Goal: Task Accomplishment & Management: Use online tool/utility

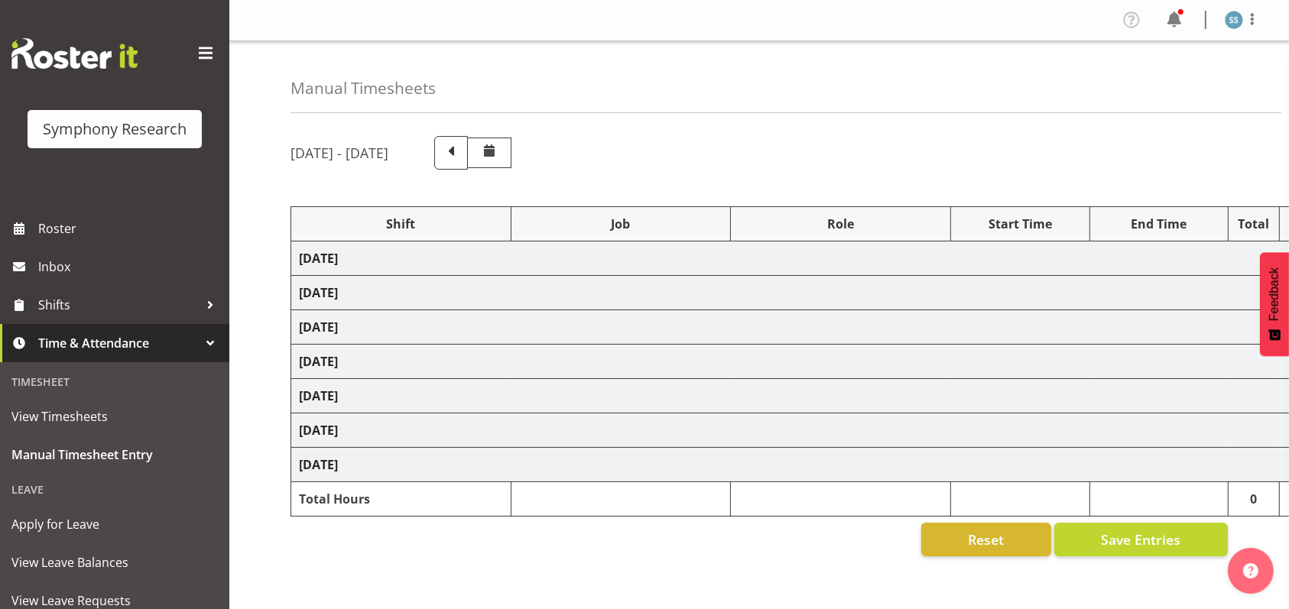
select select "26078"
select select "10527"
select select "47"
select select "26078"
select select "10632"
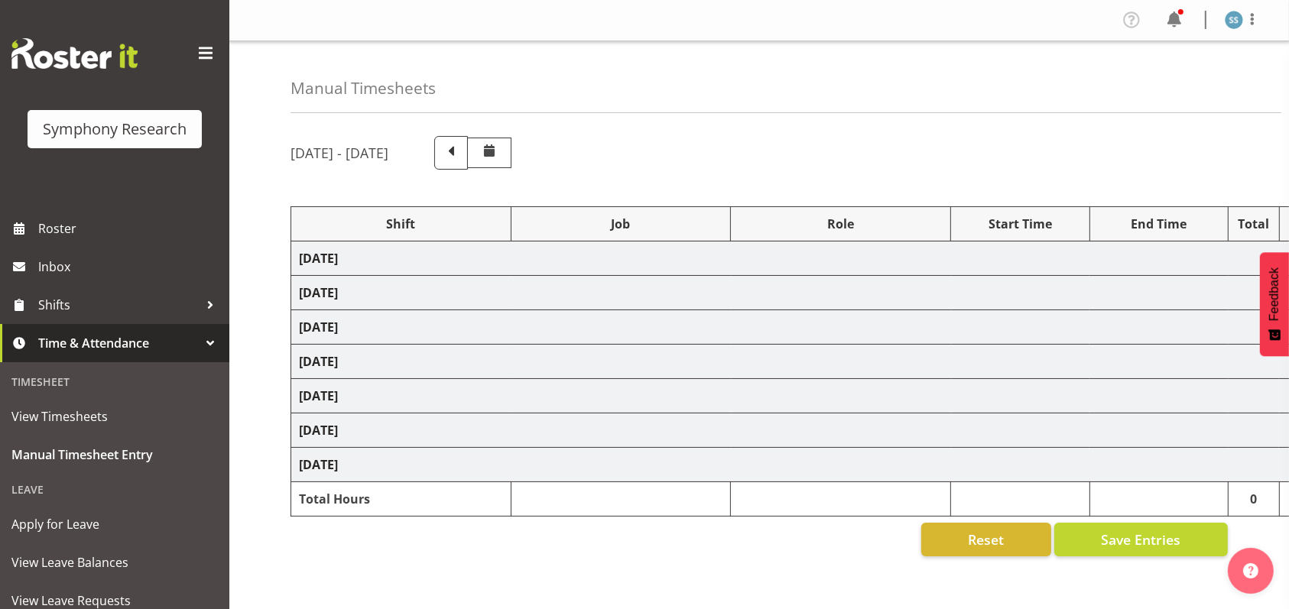
select select "47"
select select "26078"
select select "10587"
select select "47"
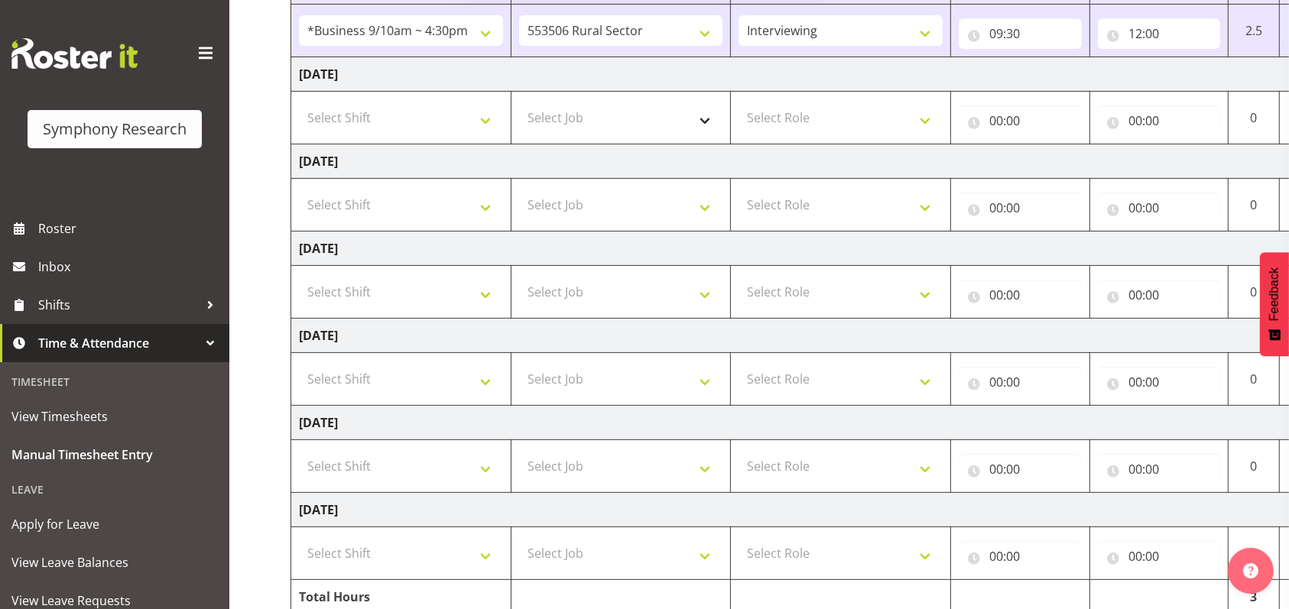
scroll to position [407, 0]
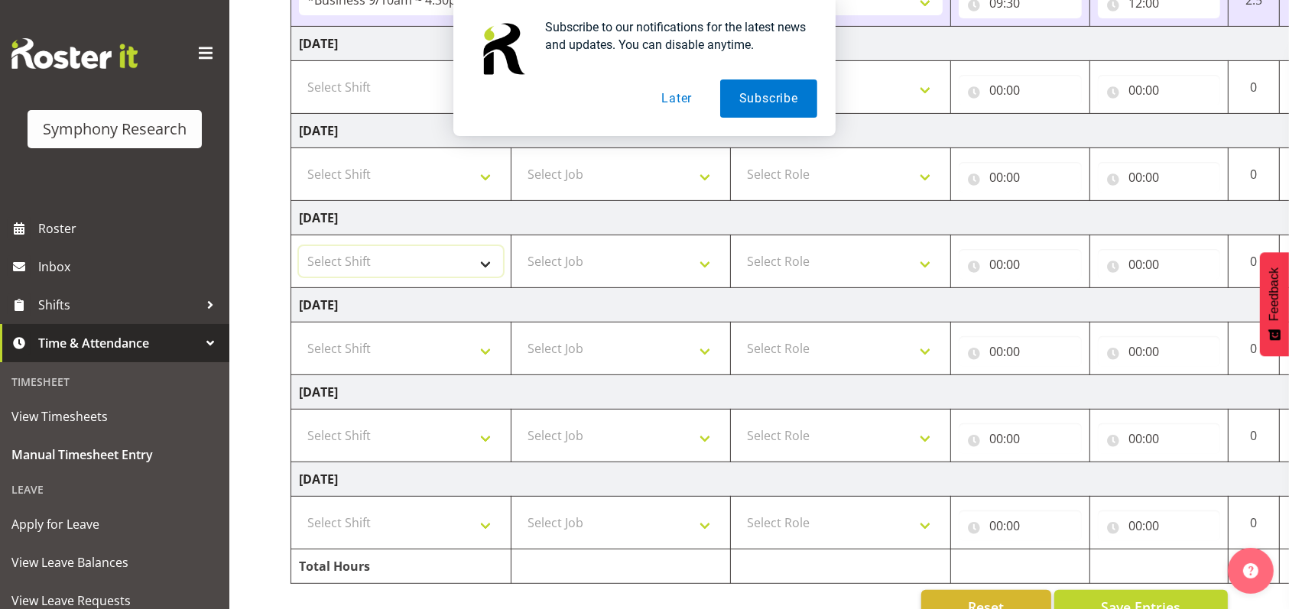
click at [489, 265] on select "Select Shift !!Weekend Residential (Roster IT Shift Label) *Business 9/10am ~ 4…" at bounding box center [401, 261] width 204 height 31
select select "48116"
click at [299, 246] on select "Select Shift !!Weekend Residential (Roster IT Shift Label) *Business 9/10am ~ 4…" at bounding box center [401, 261] width 204 height 31
click at [706, 262] on select "Select Job 550060 IF Admin 553492 World Poll Aus Wave 2 Main 2025 553493 World …" at bounding box center [621, 261] width 204 height 31
select select "10587"
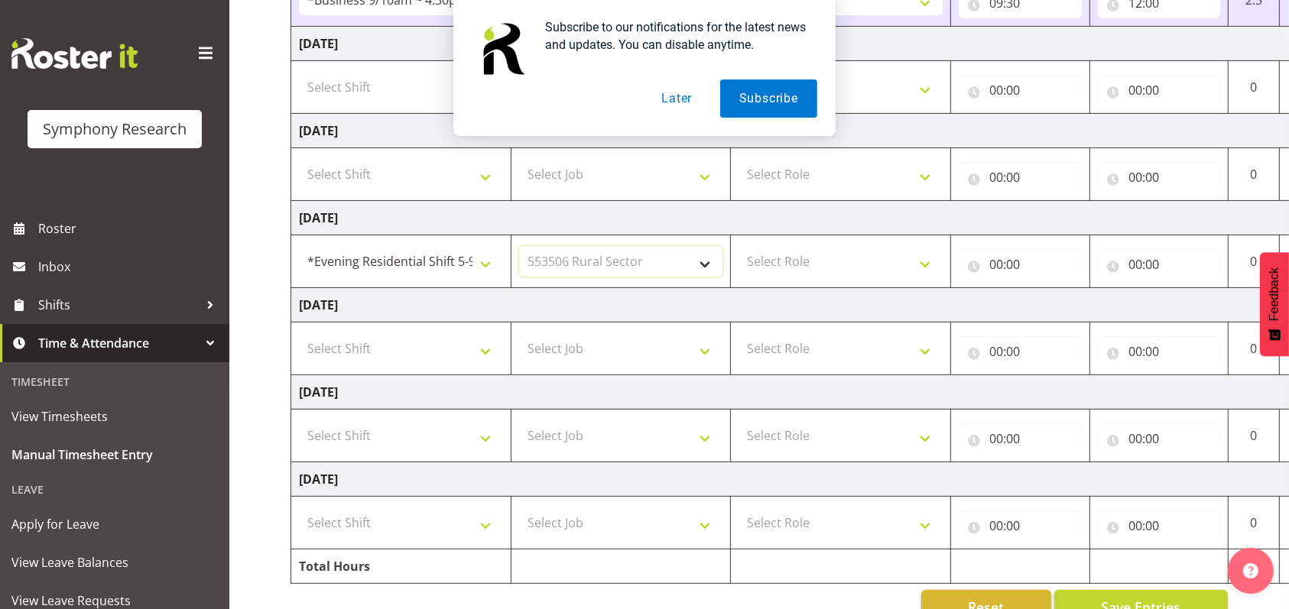
click at [519, 246] on select "Select Job 550060 IF Admin 553492 World Poll Aus Wave 2 Main 2025 553493 World …" at bounding box center [621, 261] width 204 height 31
click at [926, 261] on select "Select Role Briefing Interviewing" at bounding box center [840, 261] width 204 height 31
select select "47"
click at [738, 246] on select "Select Role Briefing Interviewing" at bounding box center [840, 261] width 204 height 31
click at [993, 268] on input "00:00" at bounding box center [1020, 264] width 123 height 31
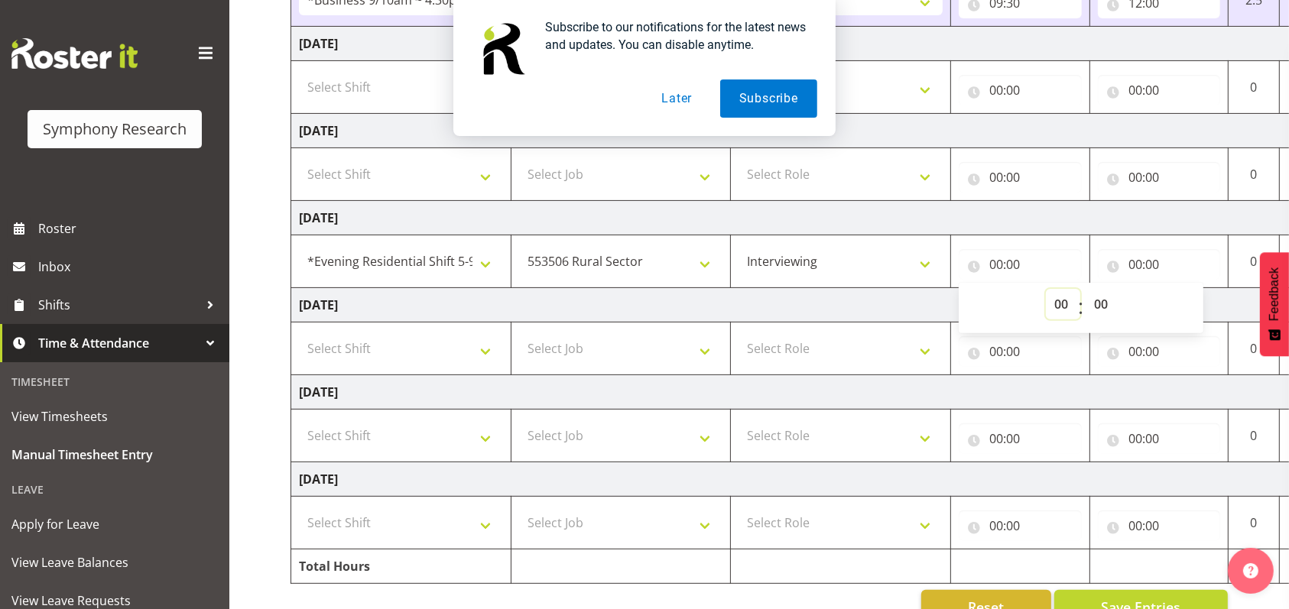
click at [1062, 310] on select "00 01 02 03 04 05 06 07 08 09 10 11 12 13 14 15 16 17 18 19 20 21 22 23" at bounding box center [1063, 304] width 34 height 31
select select "17"
click at [1046, 289] on select "00 01 02 03 04 05 06 07 08 09 10 11 12 13 14 15 16 17 18 19 20 21 22 23" at bounding box center [1063, 304] width 34 height 31
type input "17:00"
click at [1135, 267] on input "00:00" at bounding box center [1159, 264] width 123 height 31
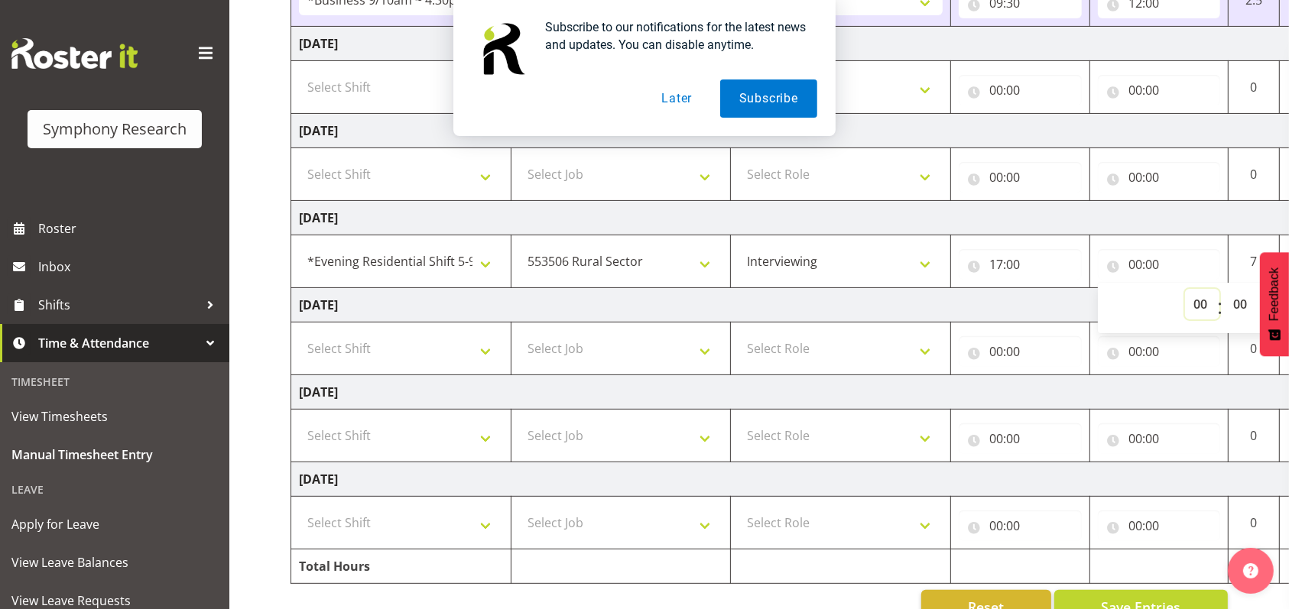
click at [1202, 306] on select "00 01 02 03 04 05 06 07 08 09 10 11 12 13 14 15 16 17 18 19 20 21 22 23" at bounding box center [1202, 304] width 34 height 31
select select "20"
click at [1185, 289] on select "00 01 02 03 04 05 06 07 08 09 10 11 12 13 14 15 16 17 18 19 20 21 22 23" at bounding box center [1202, 304] width 34 height 31
type input "20:00"
click at [196, 48] on div "Subscribe to our notifications for the latest news and updates. You can disable…" at bounding box center [644, 68] width 1289 height 136
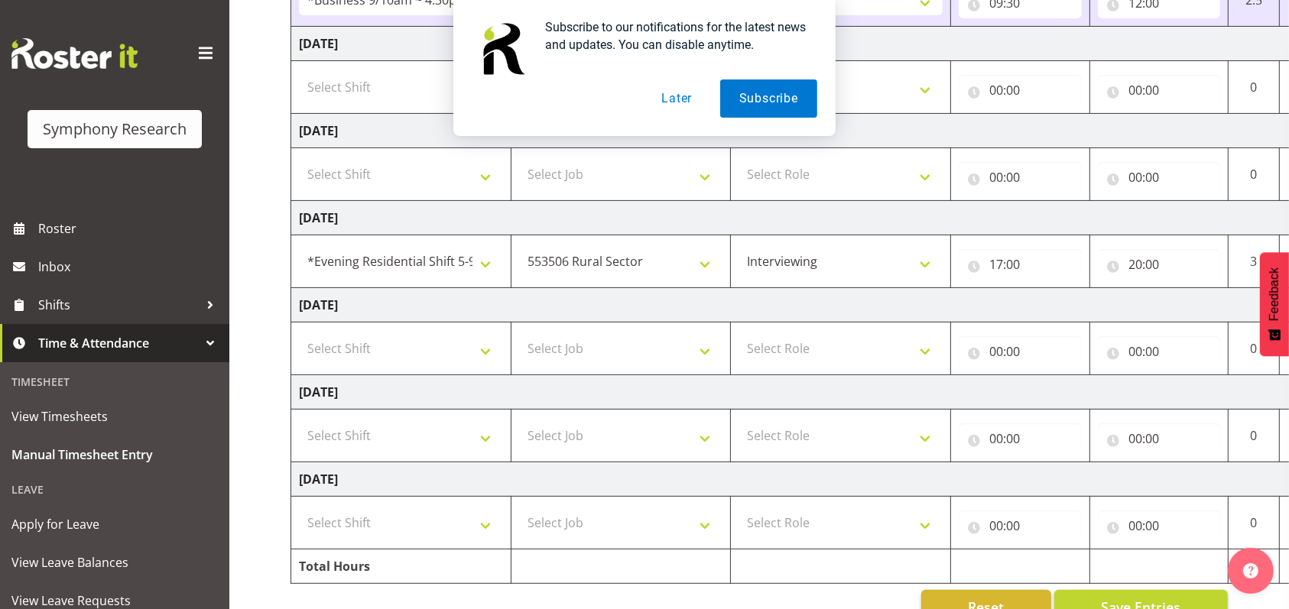
click at [183, 54] on div "Subscribe to our notifications for the latest news and updates. You can disable…" at bounding box center [644, 68] width 1289 height 136
click at [689, 99] on button "Later" at bounding box center [676, 98] width 69 height 38
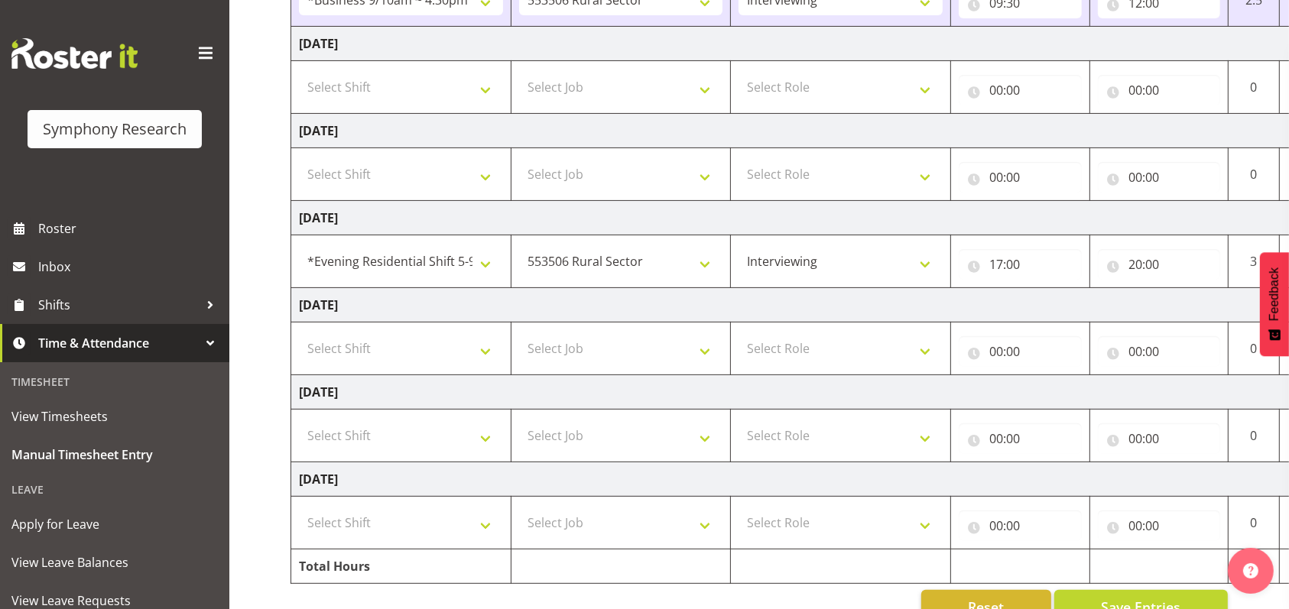
click at [196, 50] on span at bounding box center [205, 53] width 24 height 24
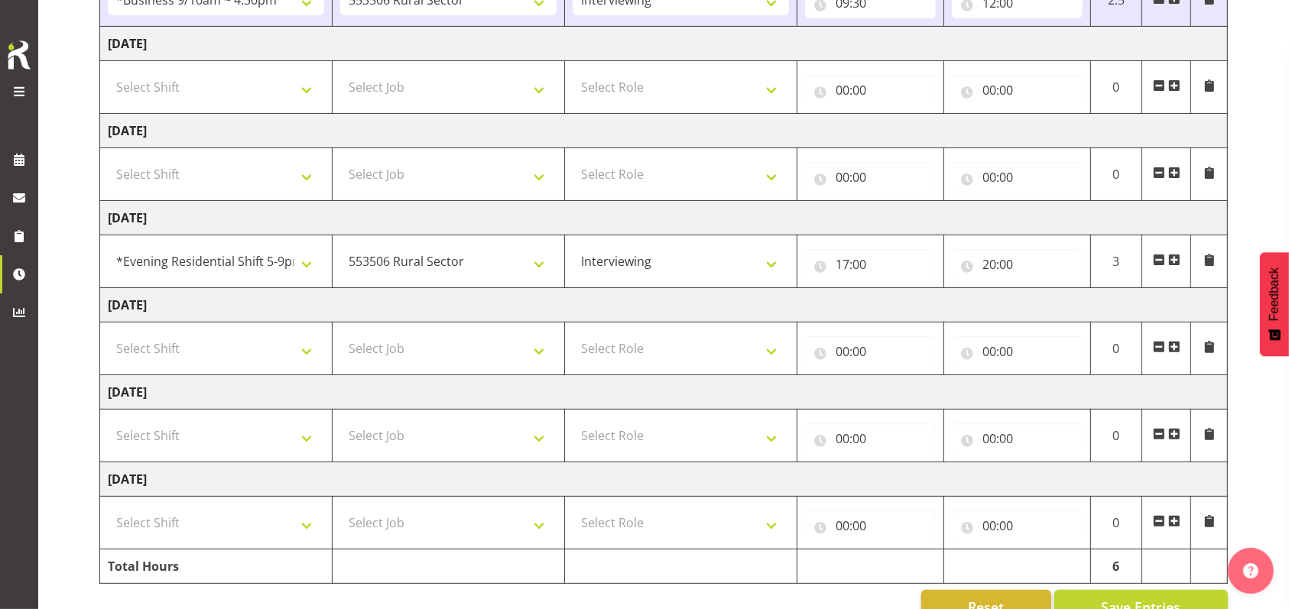
click at [1176, 260] on span at bounding box center [1174, 260] width 12 height 12
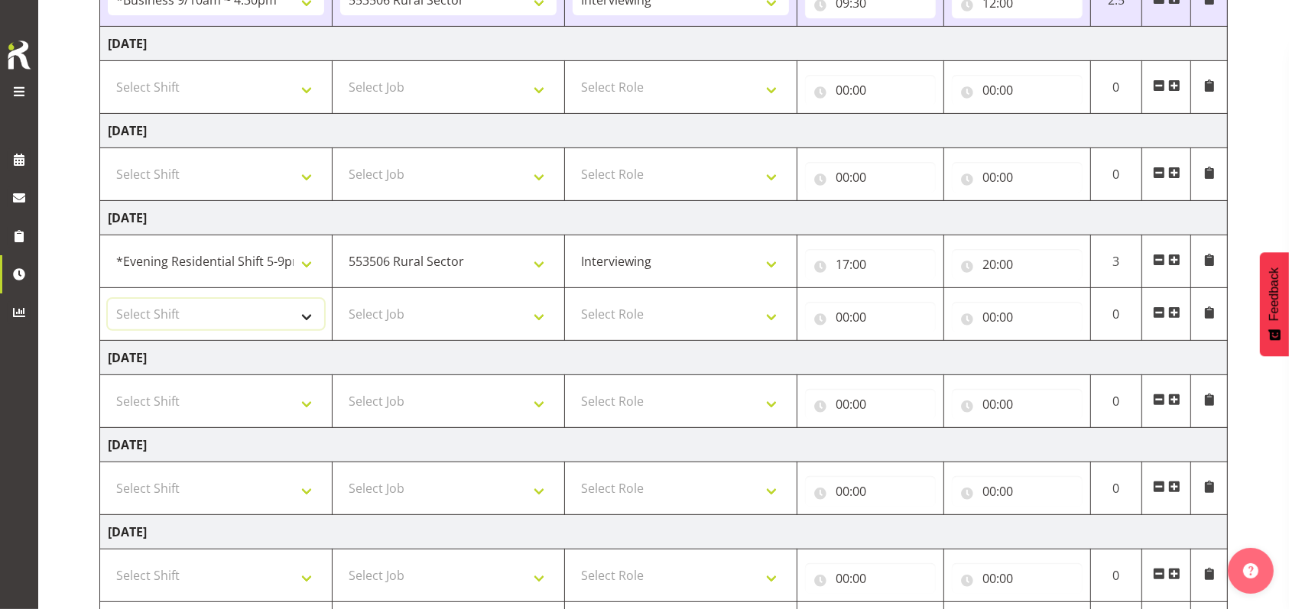
click at [306, 313] on select "Select Shift !!Weekend Residential (Roster IT Shift Label) *Business 9/10am ~ 4…" at bounding box center [216, 314] width 216 height 31
select select "56692"
click at [108, 299] on select "Select Shift !!Weekend Residential (Roster IT Shift Label) *Business 9/10am ~ 4…" at bounding box center [216, 314] width 216 height 31
click at [544, 320] on select "Select Job 550060 IF Admin 553492 World Poll Aus Wave 2 Main 2025 553493 World …" at bounding box center [448, 314] width 216 height 31
select select "10499"
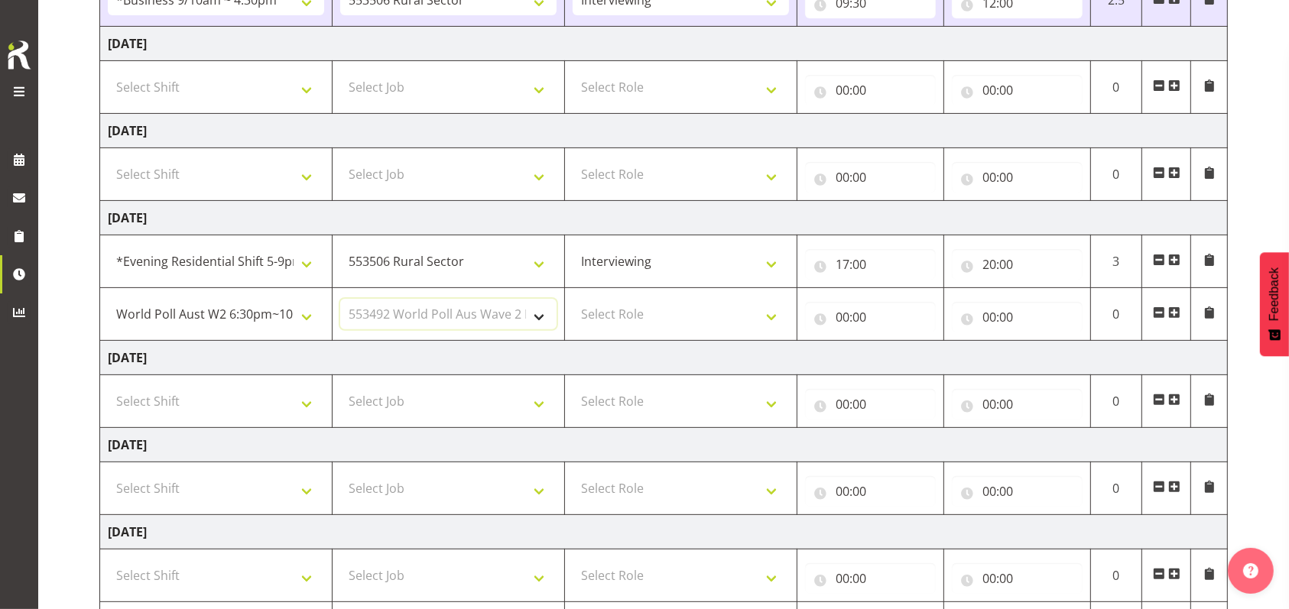
click at [340, 299] on select "Select Job 550060 IF Admin 553492 World Poll Aus Wave 2 Main 2025 553493 World …" at bounding box center [448, 314] width 216 height 31
click at [777, 315] on select "Select Role Briefing Interviewing" at bounding box center [681, 314] width 216 height 31
select select "47"
click at [573, 299] on select "Select Role Briefing Interviewing" at bounding box center [681, 314] width 216 height 31
click at [846, 320] on input "00:00" at bounding box center [870, 317] width 131 height 31
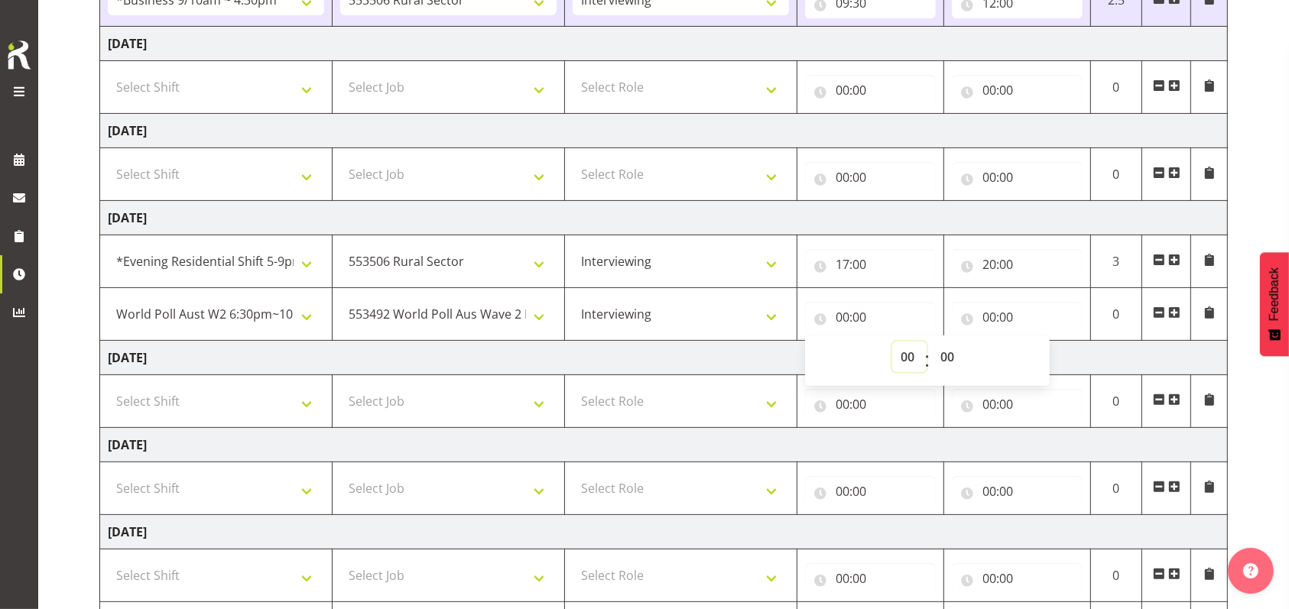
click at [902, 358] on select "00 01 02 03 04 05 06 07 08 09 10 11 12 13 14 15 16 17 18 19 20 21 22 23" at bounding box center [909, 357] width 34 height 31
select select "20"
click at [892, 342] on select "00 01 02 03 04 05 06 07 08 09 10 11 12 13 14 15 16 17 18 19 20 21 22 23" at bounding box center [909, 357] width 34 height 31
type input "20:00"
click at [988, 321] on input "00:00" at bounding box center [1017, 317] width 131 height 31
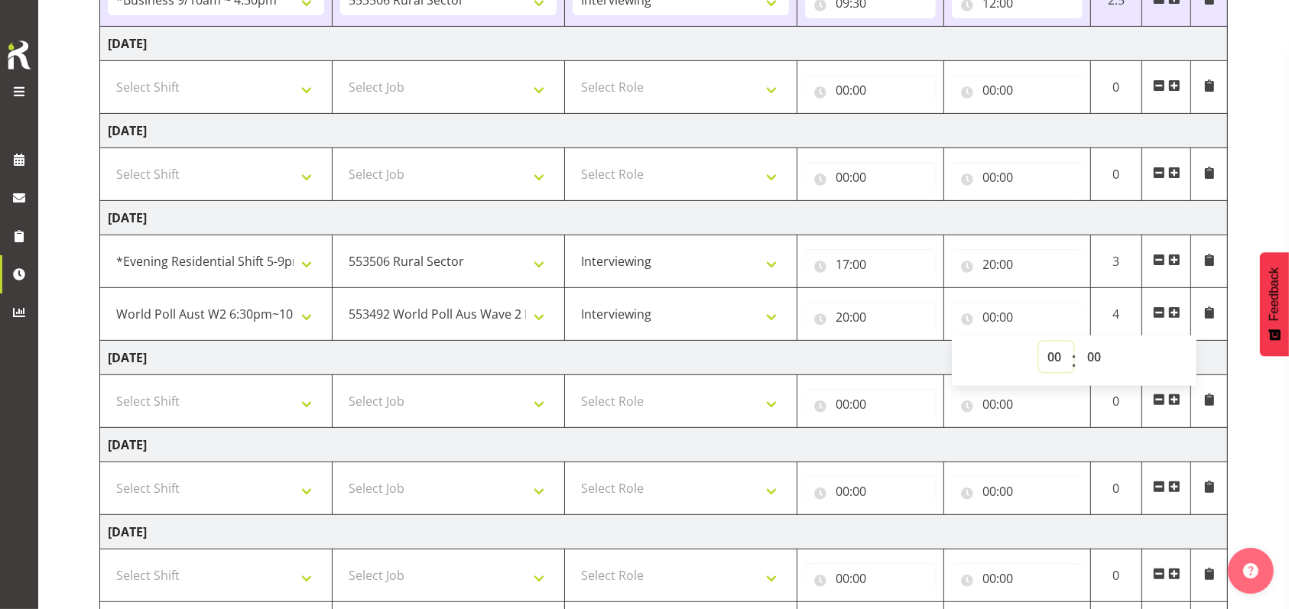
click at [1060, 362] on select "00 01 02 03 04 05 06 07 08 09 10 11 12 13 14 15 16 17 18 19 20 21 22 23" at bounding box center [1056, 357] width 34 height 31
select select "22"
click at [1039, 342] on select "00 01 02 03 04 05 06 07 08 09 10 11 12 13 14 15 16 17 18 19 20 21 22 23" at bounding box center [1056, 357] width 34 height 31
type input "22:00"
click at [1091, 353] on select "00 01 02 03 04 05 06 07 08 09 10 11 12 13 14 15 16 17 18 19 20 21 22 23 24 25 2…" at bounding box center [1096, 357] width 34 height 31
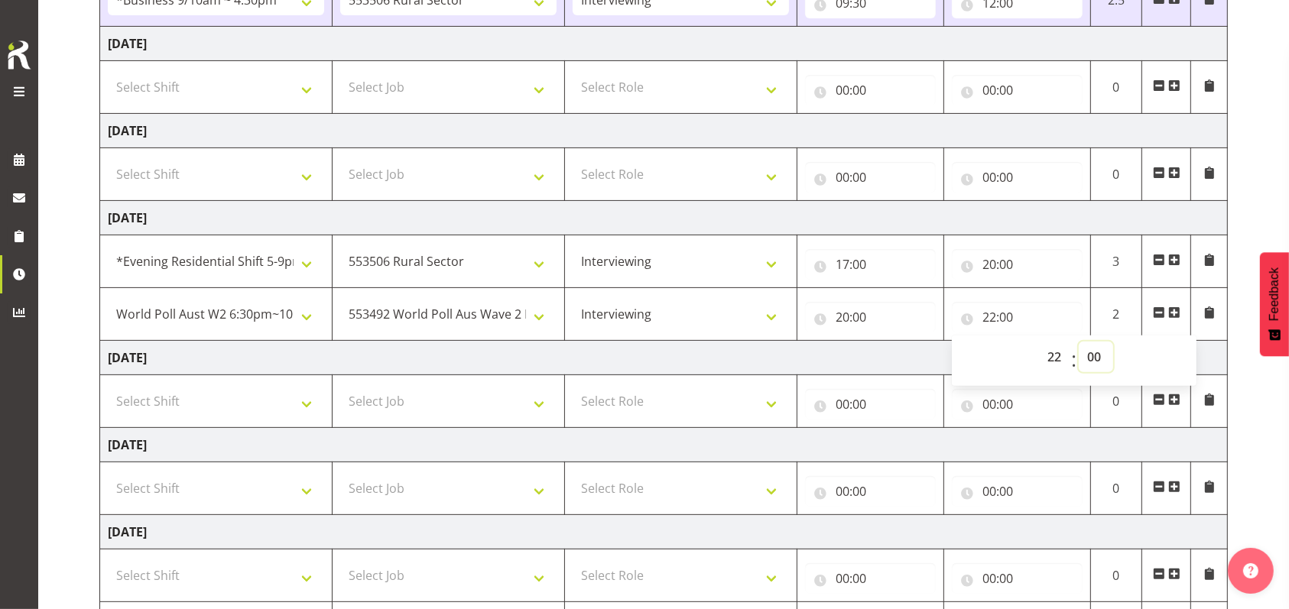
select select "30"
click at [1079, 342] on select "00 01 02 03 04 05 06 07 08 09 10 11 12 13 14 15 16 17 18 19 20 21 22 23 24 25 2…" at bounding box center [1096, 357] width 34 height 31
type input "22:30"
click at [914, 355] on td "[DATE]" at bounding box center [663, 358] width 1127 height 34
click at [301, 400] on select "Select Shift !!Weekend Residential (Roster IT Shift Label) *Business 9/10am ~ 4…" at bounding box center [216, 401] width 216 height 31
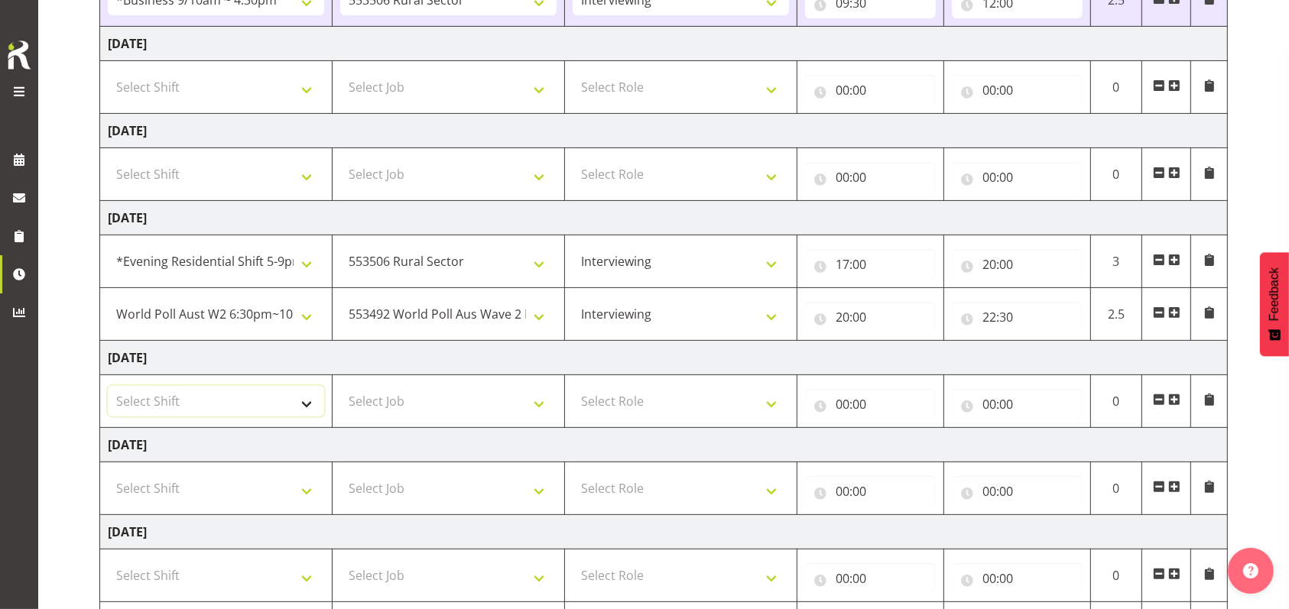
select select "26078"
click at [108, 386] on select "Select Shift !!Weekend Residential (Roster IT Shift Label) *Business 9/10am ~ 4…" at bounding box center [216, 401] width 216 height 31
click at [546, 404] on select "Select Job 550060 IF Admin 553492 World Poll Aus Wave 2 Main 2025 553493 World …" at bounding box center [448, 401] width 216 height 31
select select "10632"
click at [340, 386] on select "Select Job 550060 IF Admin 553492 World Poll Aus Wave 2 Main 2025 553493 World …" at bounding box center [448, 401] width 216 height 31
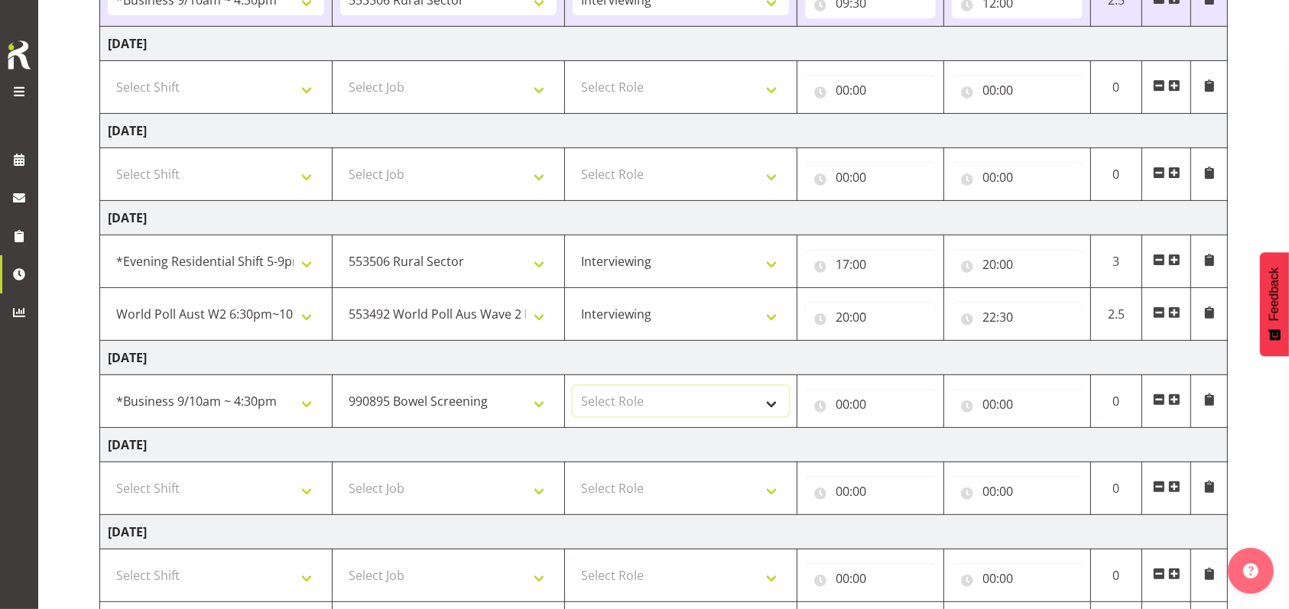
click at [777, 398] on select "Select Role Briefing Interviewing" at bounding box center [681, 401] width 216 height 31
select select "47"
click at [573, 386] on select "Select Role Briefing Interviewing" at bounding box center [681, 401] width 216 height 31
click at [849, 403] on input "00:00" at bounding box center [870, 404] width 131 height 31
click at [911, 443] on select "00 01 02 03 04 05 06 07 08 09 10 11 12 13 14 15 16 17 18 19 20 21 22 23" at bounding box center [909, 444] width 34 height 31
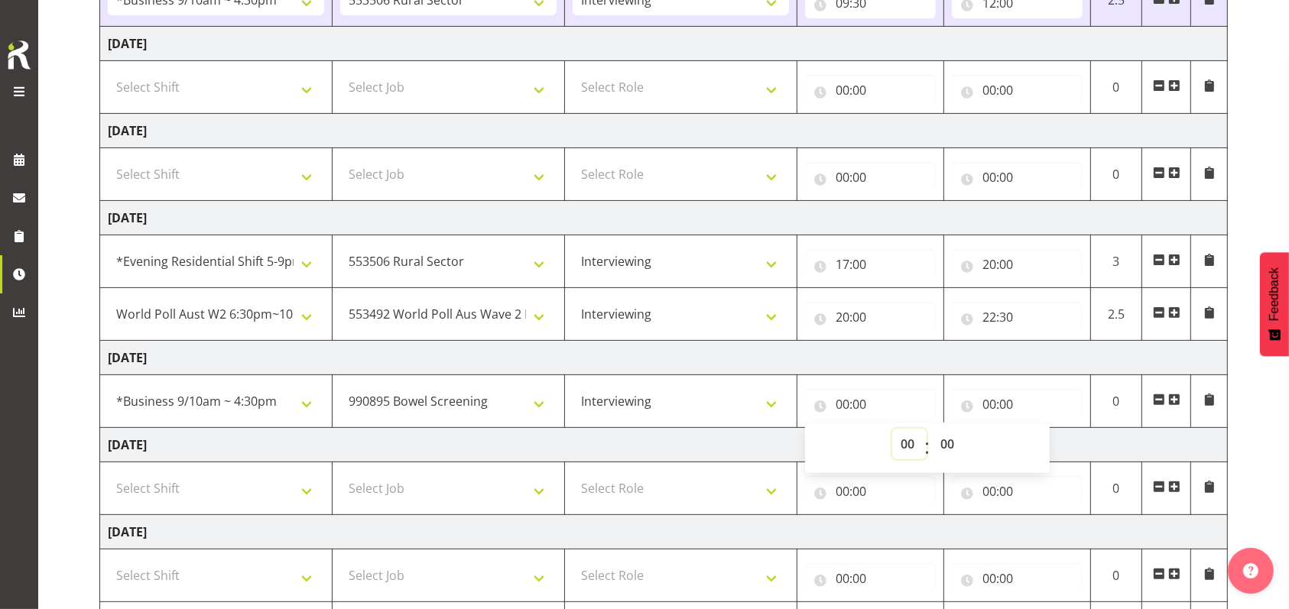
select select "9"
click at [892, 429] on select "00 01 02 03 04 05 06 07 08 09 10 11 12 13 14 15 16 17 18 19 20 21 22 23" at bounding box center [909, 444] width 34 height 31
type input "09:00"
click at [998, 402] on input "00:00" at bounding box center [1017, 404] width 131 height 31
drag, startPoint x: 1052, startPoint y: 441, endPoint x: 1047, endPoint y: 433, distance: 9.6
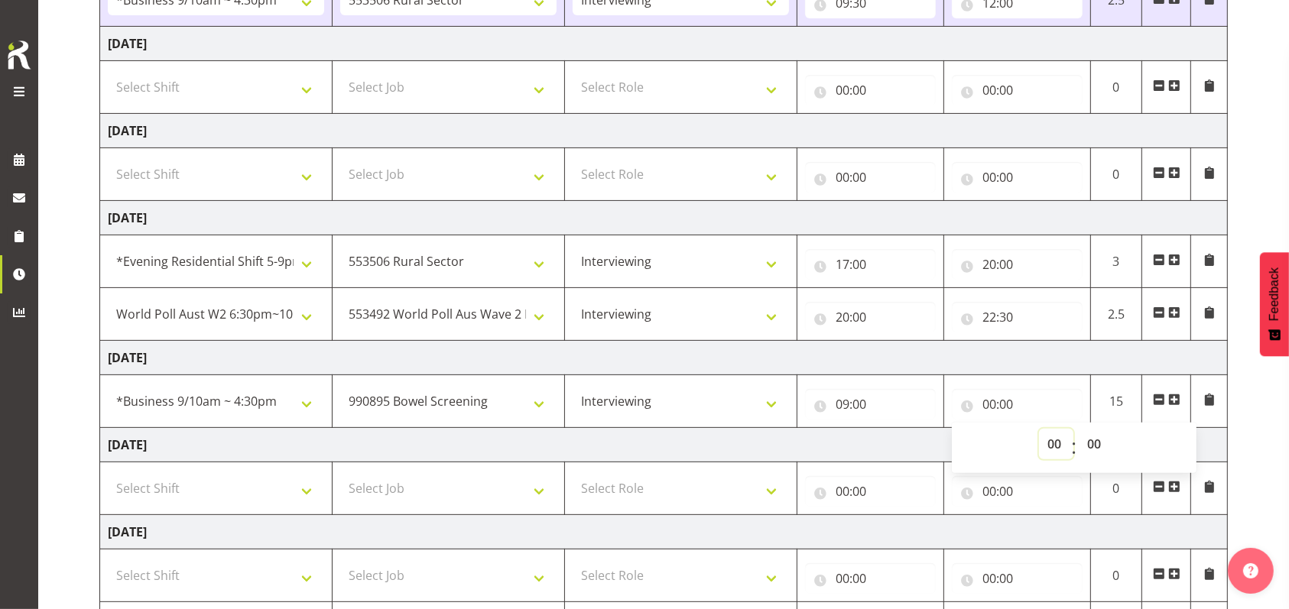
click at [1050, 441] on select "00 01 02 03 04 05 06 07 08 09 10 11 12 13 14 15 16 17 18 19 20 21 22 23" at bounding box center [1056, 444] width 34 height 31
select select "9"
click at [1039, 429] on select "00 01 02 03 04 05 06 07 08 09 10 11 12 13 14 15 16 17 18 19 20 21 22 23" at bounding box center [1056, 444] width 34 height 31
type input "09:00"
click at [1098, 437] on select "00 01 02 03 04 05 06 07 08 09 10 11 12 13 14 15 16 17 18 19 20 21 22 23 24 25 2…" at bounding box center [1096, 444] width 34 height 31
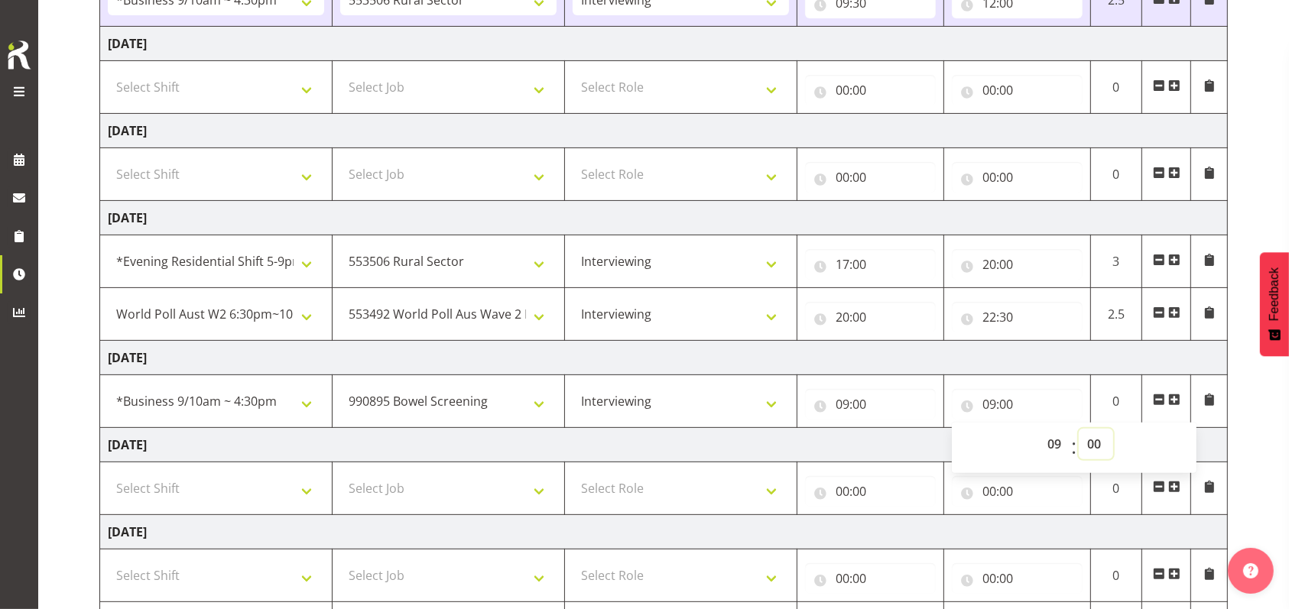
select select "15"
click at [1079, 429] on select "00 01 02 03 04 05 06 07 08 09 10 11 12 13 14 15 16 17 18 19 20 21 22 23 24 25 2…" at bounding box center [1096, 444] width 34 height 31
type input "09:15"
click at [1179, 398] on span at bounding box center [1174, 400] width 12 height 12
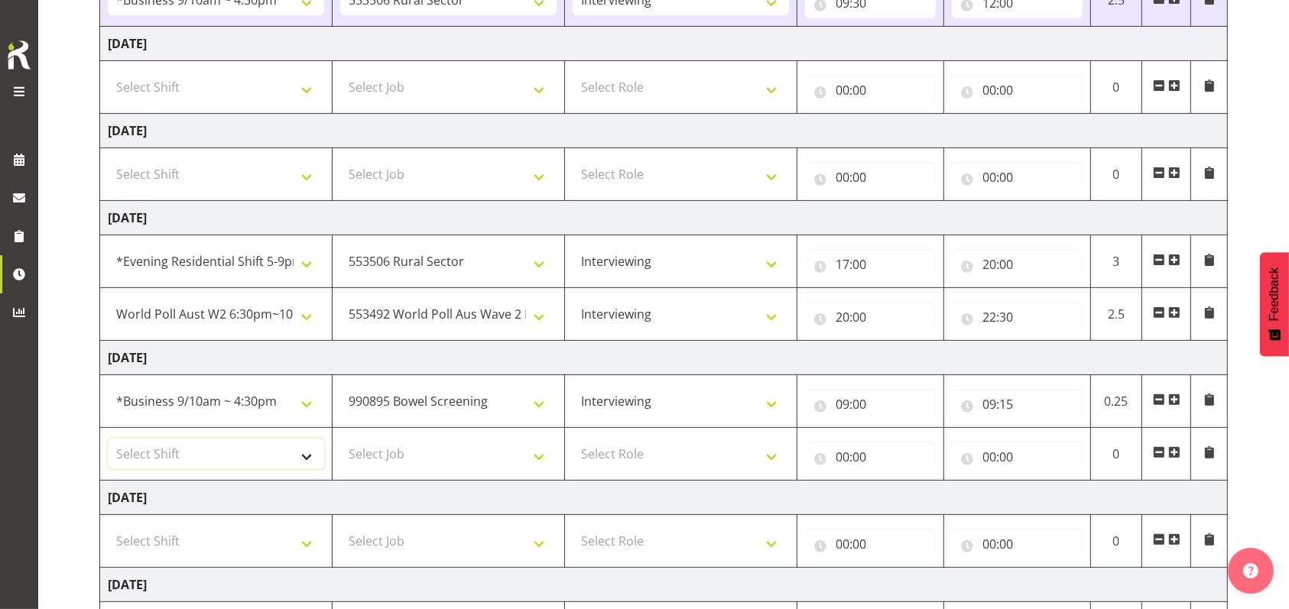
click at [313, 453] on select "Select Shift !!Weekend Residential (Roster IT Shift Label) *Business 9/10am ~ 4…" at bounding box center [216, 454] width 216 height 31
select select "26078"
click at [108, 439] on select "Select Shift !!Weekend Residential (Roster IT Shift Label) *Business 9/10am ~ 4…" at bounding box center [216, 454] width 216 height 31
click at [535, 455] on select "Select Job 550060 IF Admin 553492 World Poll Aus Wave 2 Main 2025 553493 World …" at bounding box center [448, 454] width 216 height 31
select select "10527"
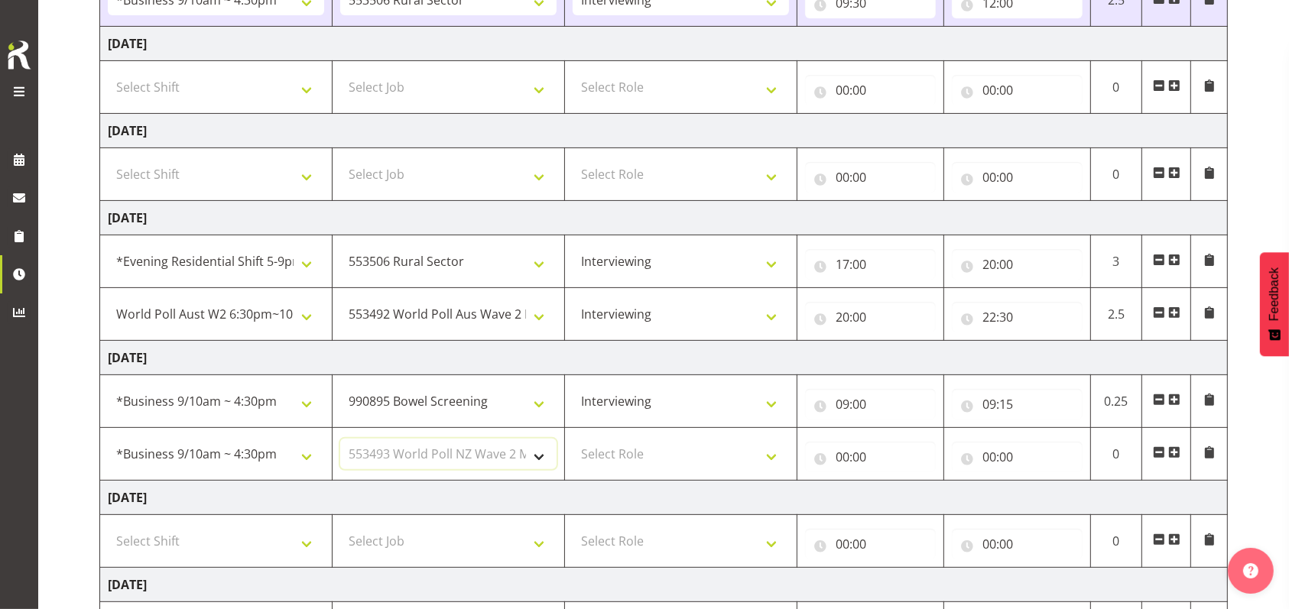
click at [340, 439] on select "Select Job 550060 IF Admin 553492 World Poll Aus Wave 2 Main 2025 553493 World …" at bounding box center [448, 454] width 216 height 31
click at [774, 453] on select "Select Role Briefing Interviewing" at bounding box center [681, 454] width 216 height 31
select select "47"
click at [573, 439] on select "Select Role Briefing Interviewing" at bounding box center [681, 454] width 216 height 31
click at [839, 456] on input "00:00" at bounding box center [870, 457] width 131 height 31
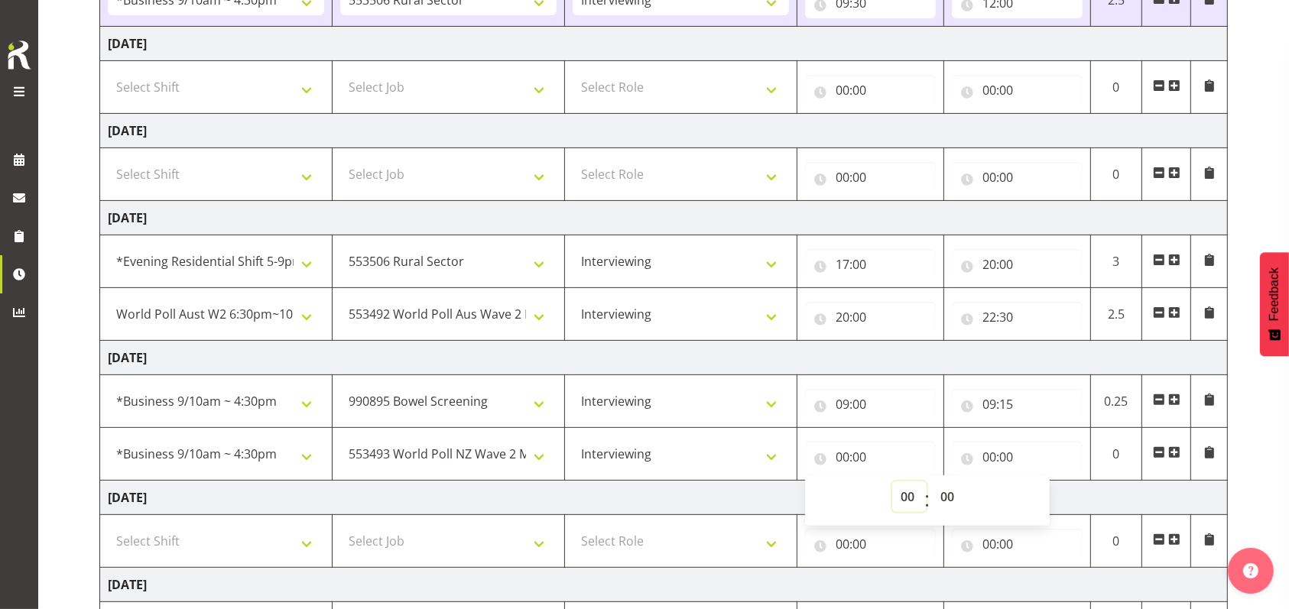
click at [906, 494] on select "00 01 02 03 04 05 06 07 08 09 10 11 12 13 14 15 16 17 18 19 20 21 22 23" at bounding box center [909, 497] width 34 height 31
select select "9"
click at [892, 482] on select "00 01 02 03 04 05 06 07 08 09 10 11 12 13 14 15 16 17 18 19 20 21 22 23" at bounding box center [909, 497] width 34 height 31
type input "09:00"
click at [949, 496] on select "00 01 02 03 04 05 06 07 08 09 10 11 12 13 14 15 16 17 18 19 20 21 22 23 24 25 2…" at bounding box center [949, 497] width 34 height 31
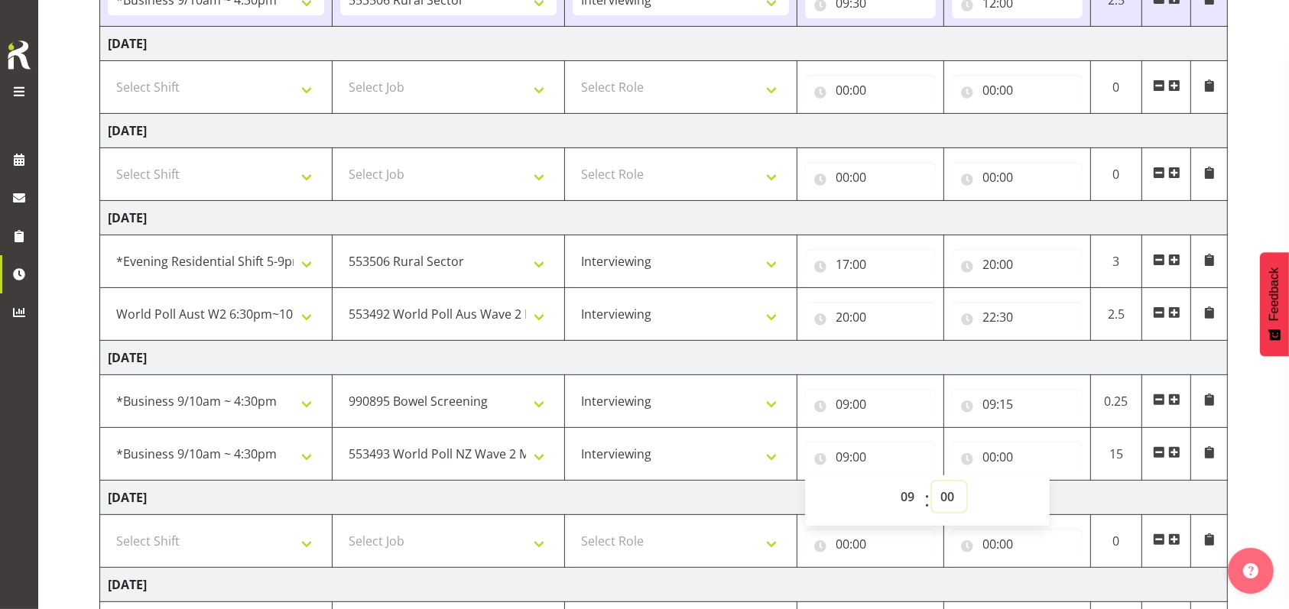
select select "15"
click at [932, 482] on select "00 01 02 03 04 05 06 07 08 09 10 11 12 13 14 15 16 17 18 19 20 21 22 23 24 25 2…" at bounding box center [949, 497] width 34 height 31
type input "09:15"
click at [993, 456] on input "00:00" at bounding box center [1017, 457] width 131 height 31
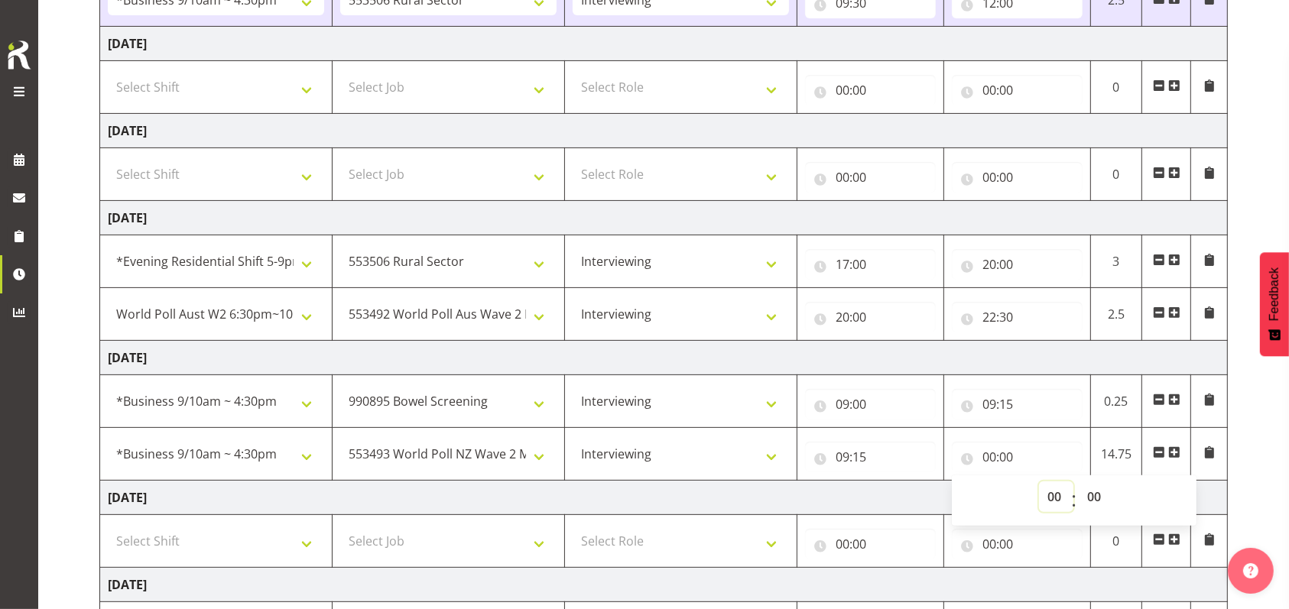
click at [1050, 495] on select "00 01 02 03 04 05 06 07 08 09 10 11 12 13 14 15 16 17 18 19 20 21 22 23" at bounding box center [1056, 497] width 34 height 31
select select "9"
click at [1039, 482] on select "00 01 02 03 04 05 06 07 08 09 10 11 12 13 14 15 16 17 18 19 20 21 22 23" at bounding box center [1056, 497] width 34 height 31
type input "09:00"
click at [1095, 492] on select "00 01 02 03 04 05 06 07 08 09 10 11 12 13 14 15 16 17 18 19 20 21 22 23 24 25 2…" at bounding box center [1096, 497] width 34 height 31
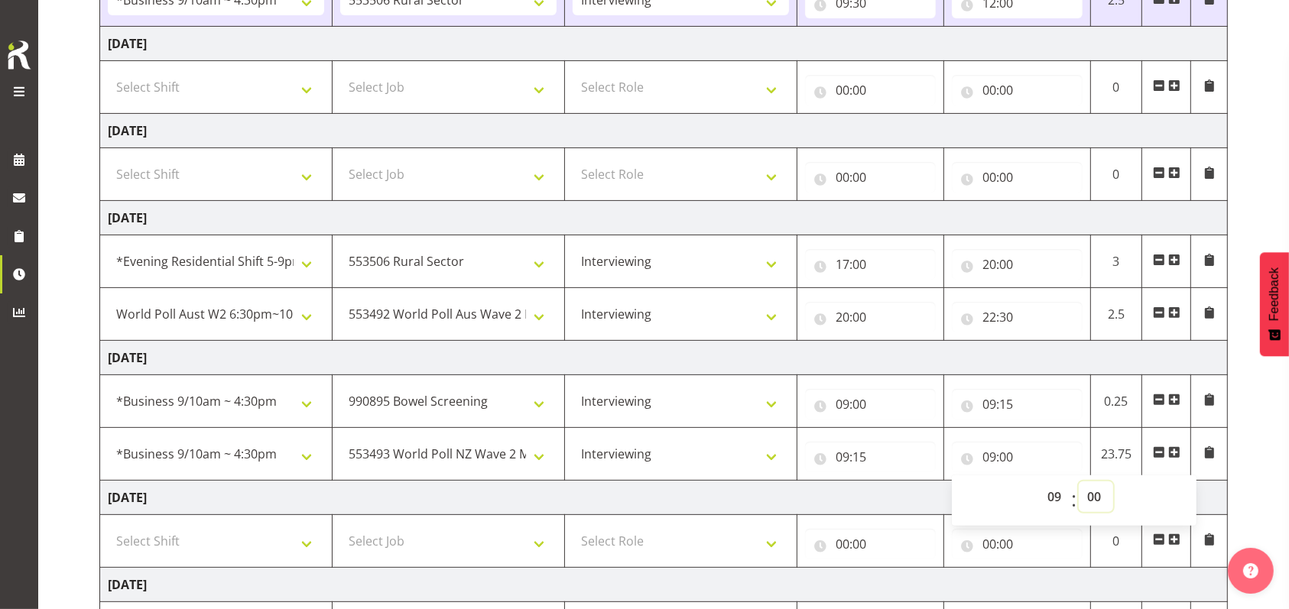
select select "20"
click at [1079, 482] on select "00 01 02 03 04 05 06 07 08 09 10 11 12 13 14 15 16 17 18 19 20 21 22 23 24 25 2…" at bounding box center [1096, 497] width 34 height 31
type input "09:20"
click at [907, 505] on td "[DATE]" at bounding box center [663, 498] width 1127 height 34
click at [1180, 449] on td at bounding box center [1166, 454] width 49 height 53
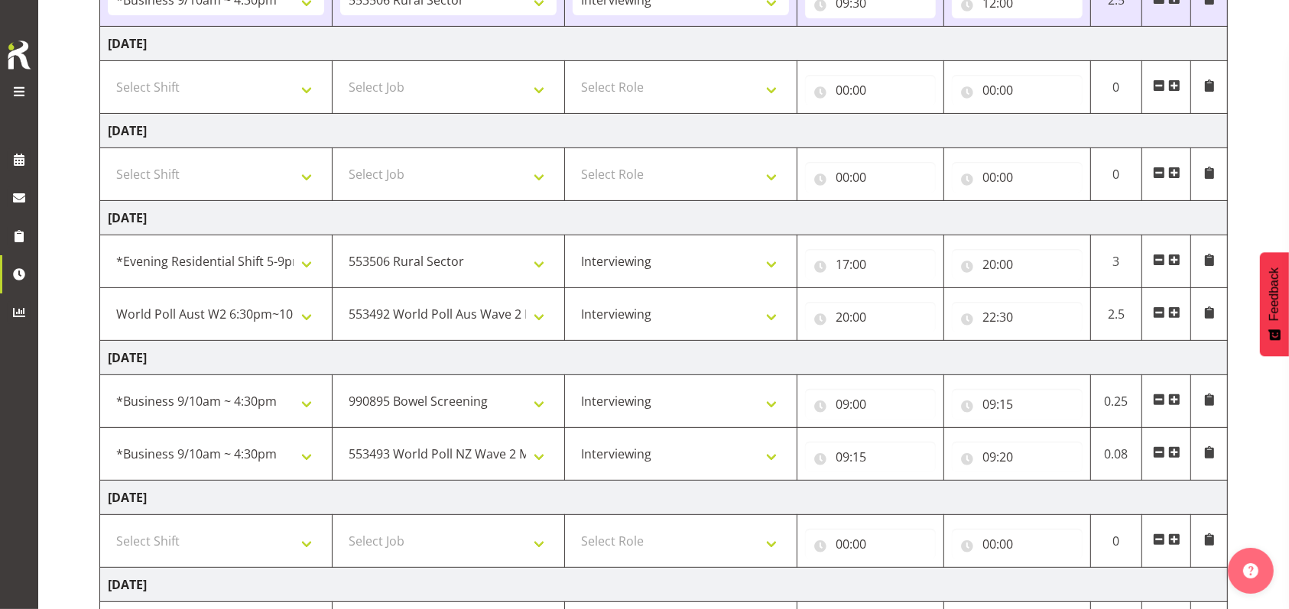
click at [1175, 452] on span at bounding box center [1174, 452] width 12 height 12
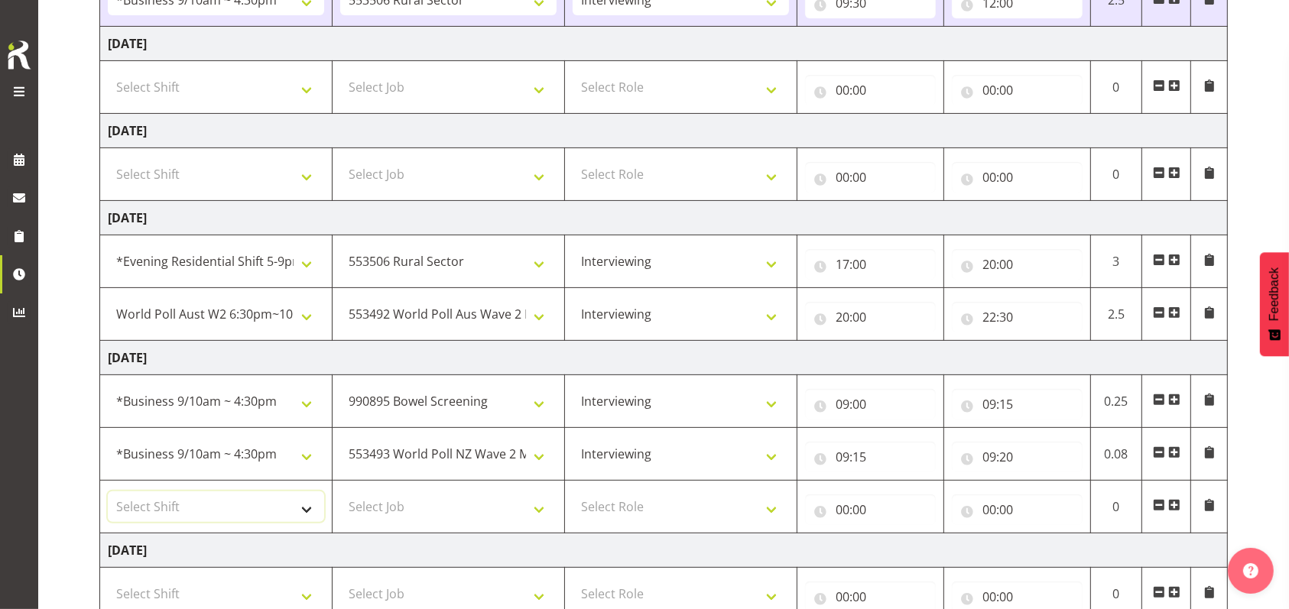
click at [308, 506] on select "Select Shift !!Weekend Residential (Roster IT Shift Label) *Business 9/10am ~ 4…" at bounding box center [216, 507] width 216 height 31
select select "26078"
click at [108, 492] on select "Select Shift !!Weekend Residential (Roster IT Shift Label) *Business 9/10am ~ 4…" at bounding box center [216, 507] width 216 height 31
click at [540, 504] on select "Select Job 550060 IF Admin 553492 World Poll Aus Wave 2 Main 2025 553493 World …" at bounding box center [448, 507] width 216 height 31
select select "10632"
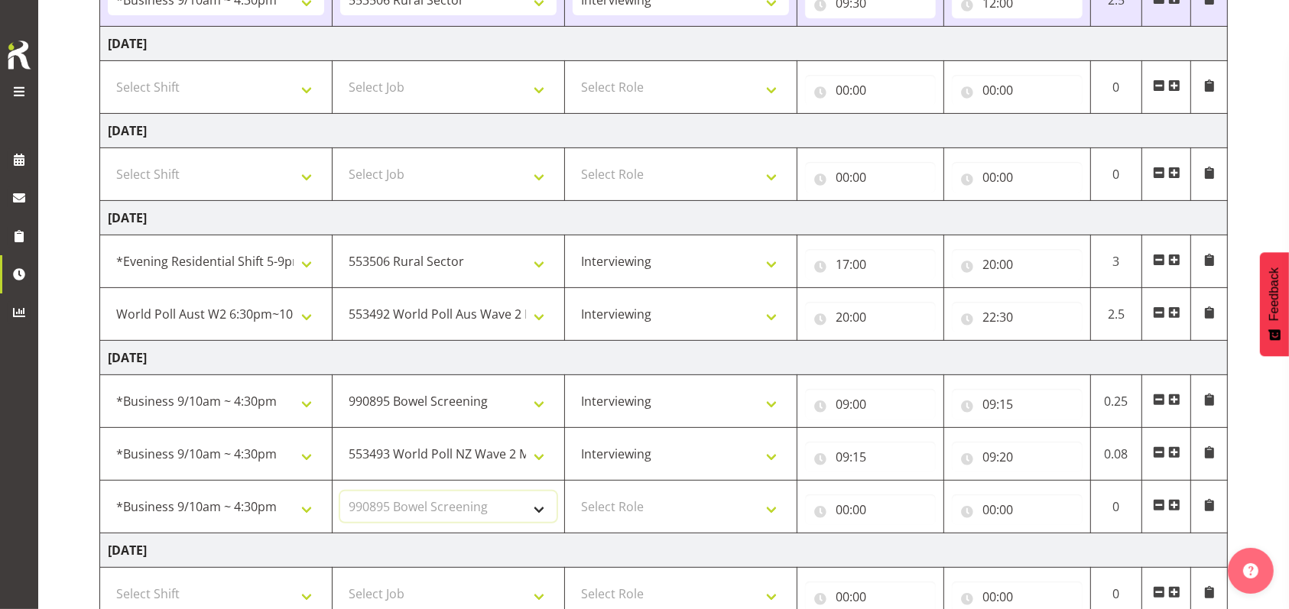
click at [340, 492] on select "Select Job 550060 IF Admin 553492 World Poll Aus Wave 2 Main 2025 553493 World …" at bounding box center [448, 507] width 216 height 31
click at [771, 505] on select "Select Role Briefing Interviewing" at bounding box center [681, 507] width 216 height 31
select select "47"
click at [573, 492] on select "Select Role Briefing Interviewing" at bounding box center [681, 507] width 216 height 31
click at [845, 506] on input "00:00" at bounding box center [870, 510] width 131 height 31
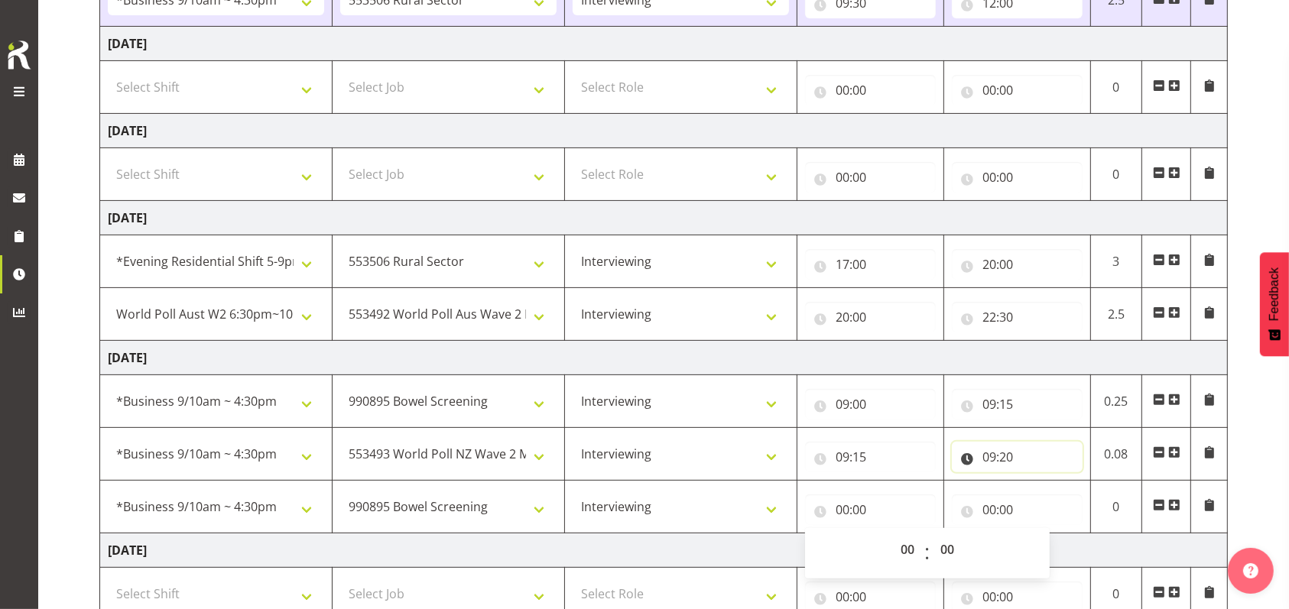
click at [1009, 450] on input "09:20" at bounding box center [1017, 457] width 131 height 31
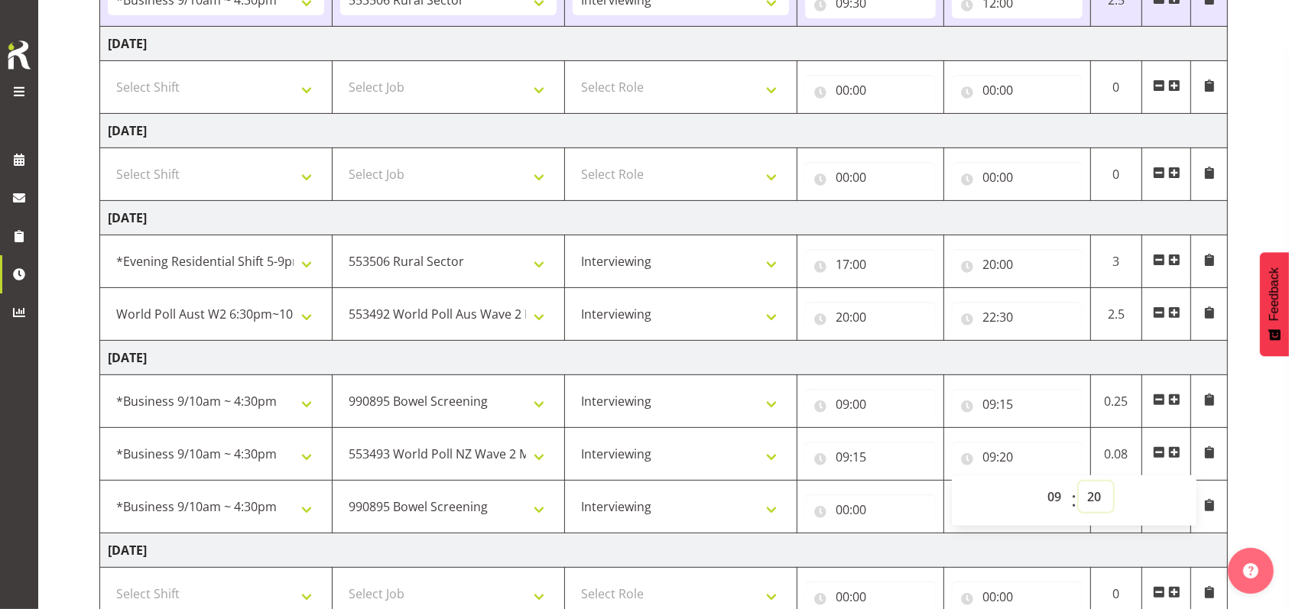
click at [1098, 498] on select "00 01 02 03 04 05 06 07 08 09 10 11 12 13 14 15 16 17 18 19 20 21 22 23 24 25 2…" at bounding box center [1096, 497] width 34 height 31
select select "40"
click at [1079, 482] on select "00 01 02 03 04 05 06 07 08 09 10 11 12 13 14 15 16 17 18 19 20 21 22 23 24 25 2…" at bounding box center [1096, 497] width 34 height 31
type input "09:40"
click at [845, 512] on input "00:00" at bounding box center [870, 510] width 131 height 31
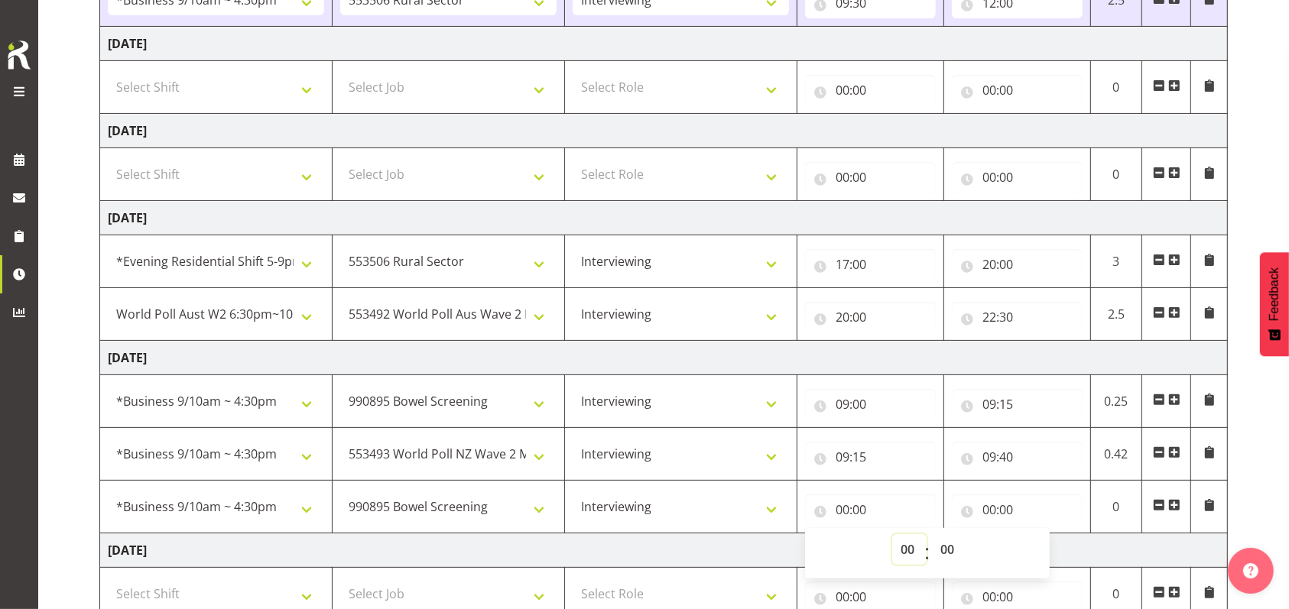
click at [902, 542] on select "00 01 02 03 04 05 06 07 08 09 10 11 12 13 14 15 16 17 18 19 20 21 22 23" at bounding box center [909, 549] width 34 height 31
select select "9"
click at [892, 534] on select "00 01 02 03 04 05 06 07 08 09 10 11 12 13 14 15 16 17 18 19 20 21 22 23" at bounding box center [909, 549] width 34 height 31
type input "09:00"
click at [952, 547] on select "00 01 02 03 04 05 06 07 08 09 10 11 12 13 14 15 16 17 18 19 20 21 22 23 24 25 2…" at bounding box center [949, 549] width 34 height 31
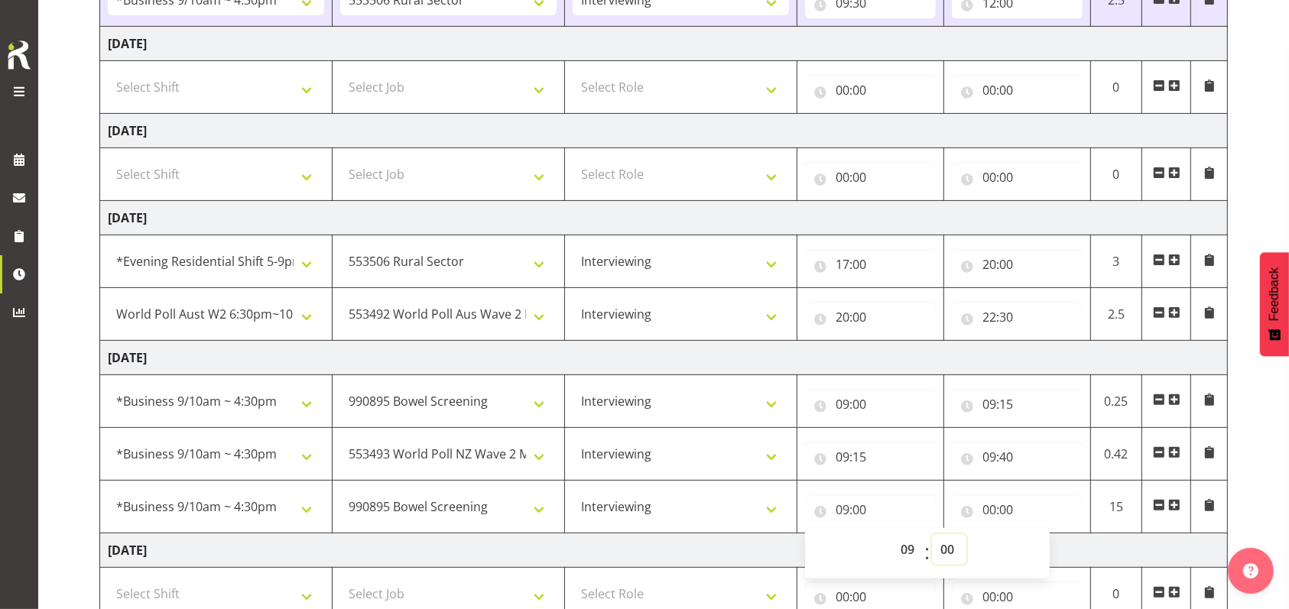
select select "40"
click at [932, 534] on select "00 01 02 03 04 05 06 07 08 09 10 11 12 13 14 15 16 17 18 19 20 21 22 23 24 25 2…" at bounding box center [949, 549] width 34 height 31
type input "09:40"
click at [993, 511] on input "00:00" at bounding box center [1017, 510] width 131 height 31
drag, startPoint x: 1050, startPoint y: 546, endPoint x: 1049, endPoint y: 535, distance: 10.7
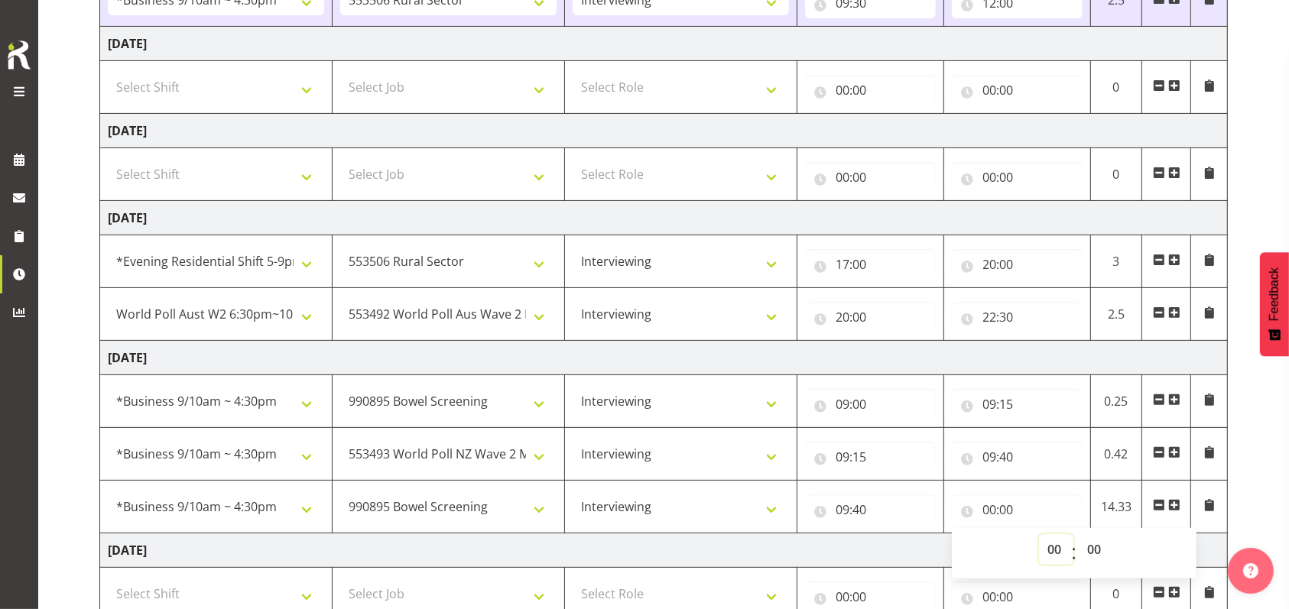
click at [1050, 546] on select "00 01 02 03 04 05 06 07 08 09 10 11 12 13 14 15 16 17 18 19 20 21 22 23" at bounding box center [1056, 549] width 34 height 31
select select "12"
click at [1039, 534] on select "00 01 02 03 04 05 06 07 08 09 10 11 12 13 14 15 16 17 18 19 20 21 22 23" at bounding box center [1056, 549] width 34 height 31
type input "12:00"
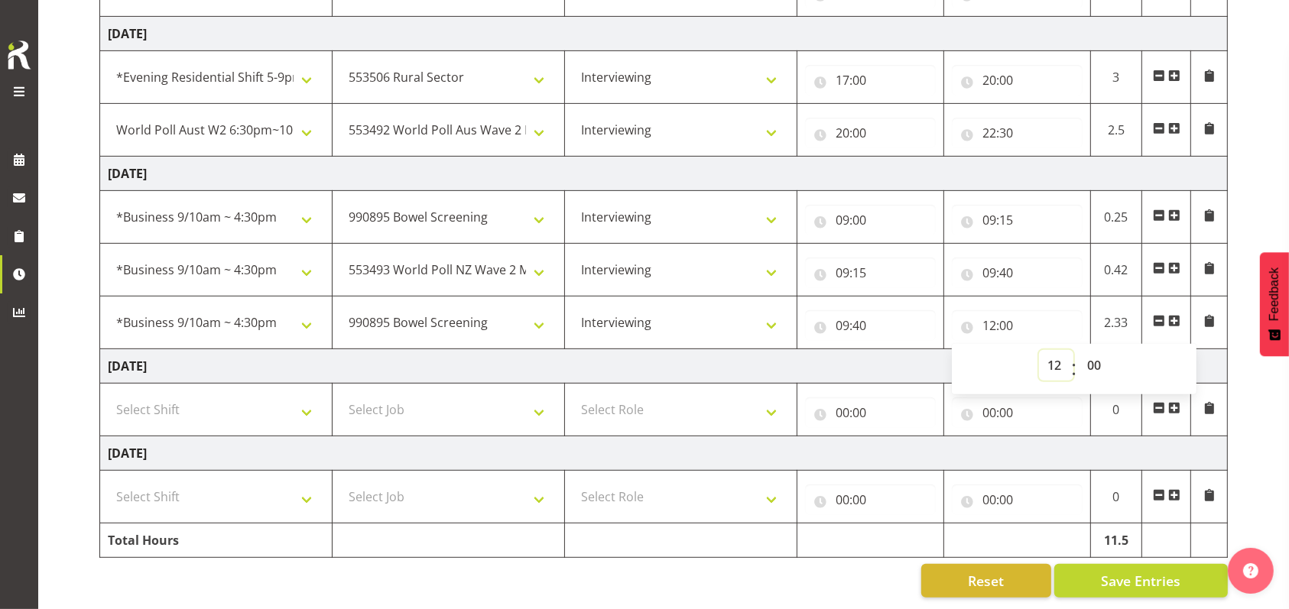
scroll to position [605, 0]
click at [1121, 571] on span "Save Entries" at bounding box center [1140, 581] width 79 height 20
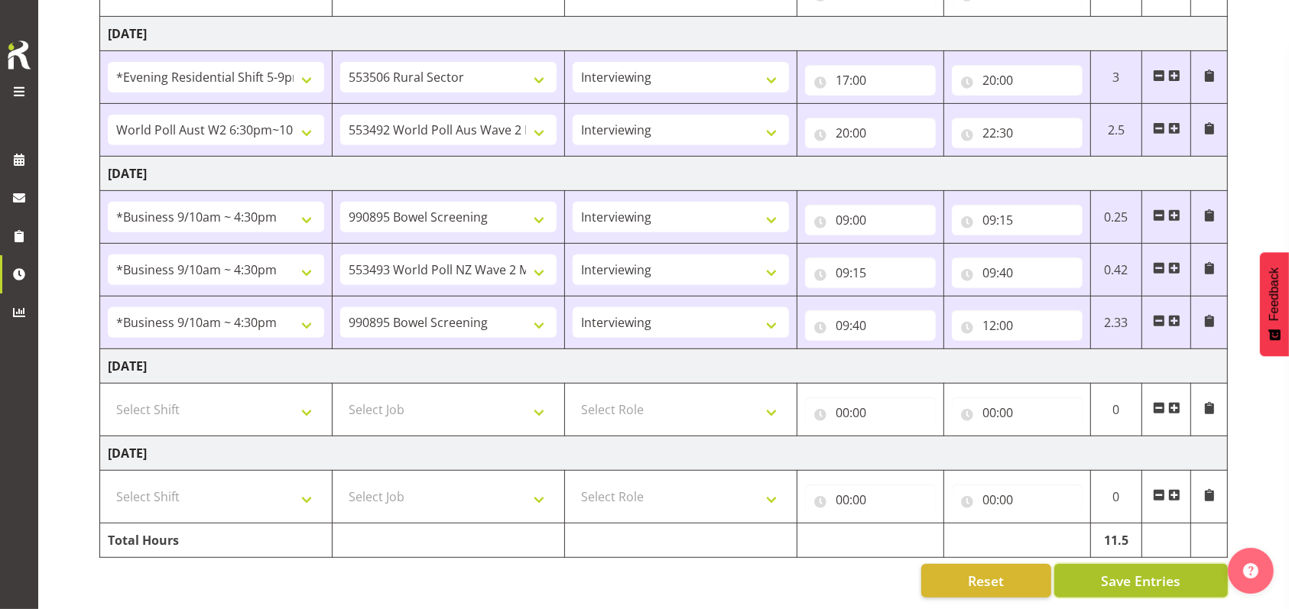
click at [1144, 571] on span "Save Entries" at bounding box center [1140, 581] width 79 height 20
